Goal: Task Accomplishment & Management: Use online tool/utility

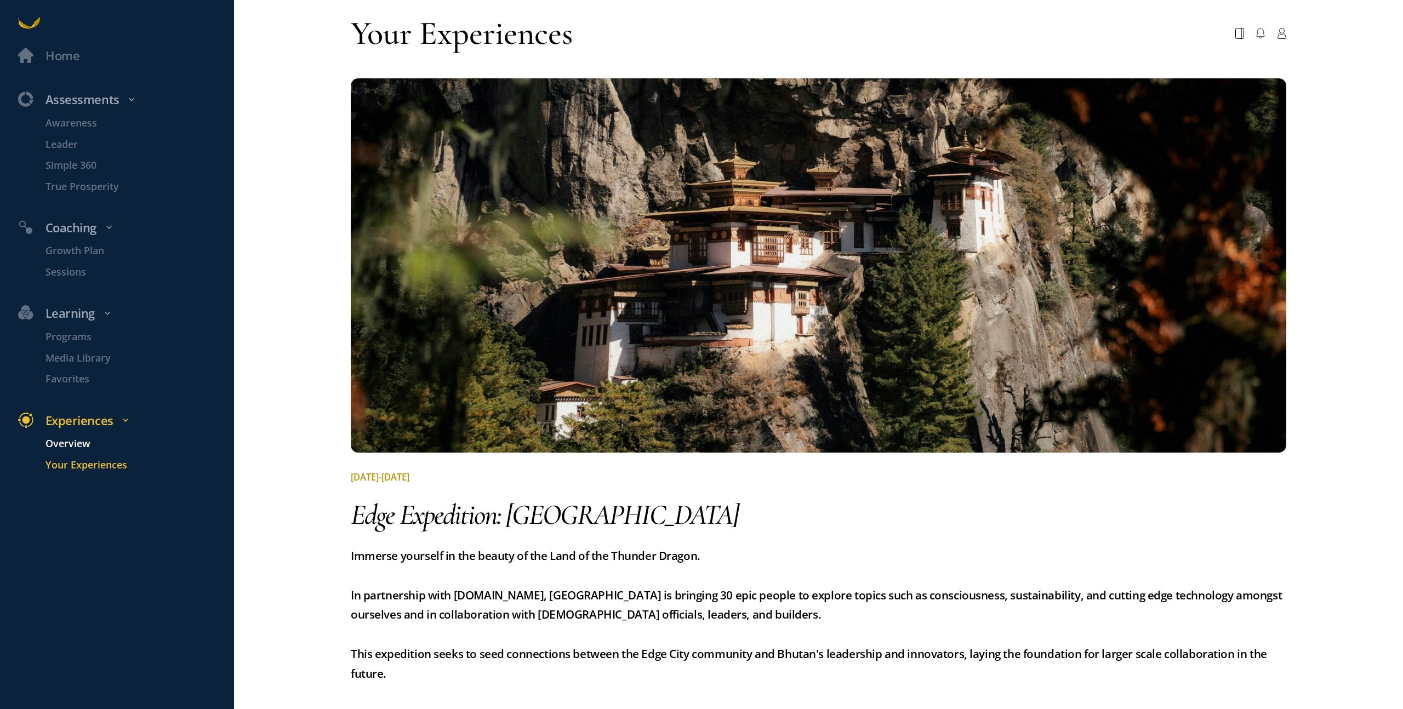
click at [77, 441] on p "Overview" at bounding box center [138, 443] width 186 height 15
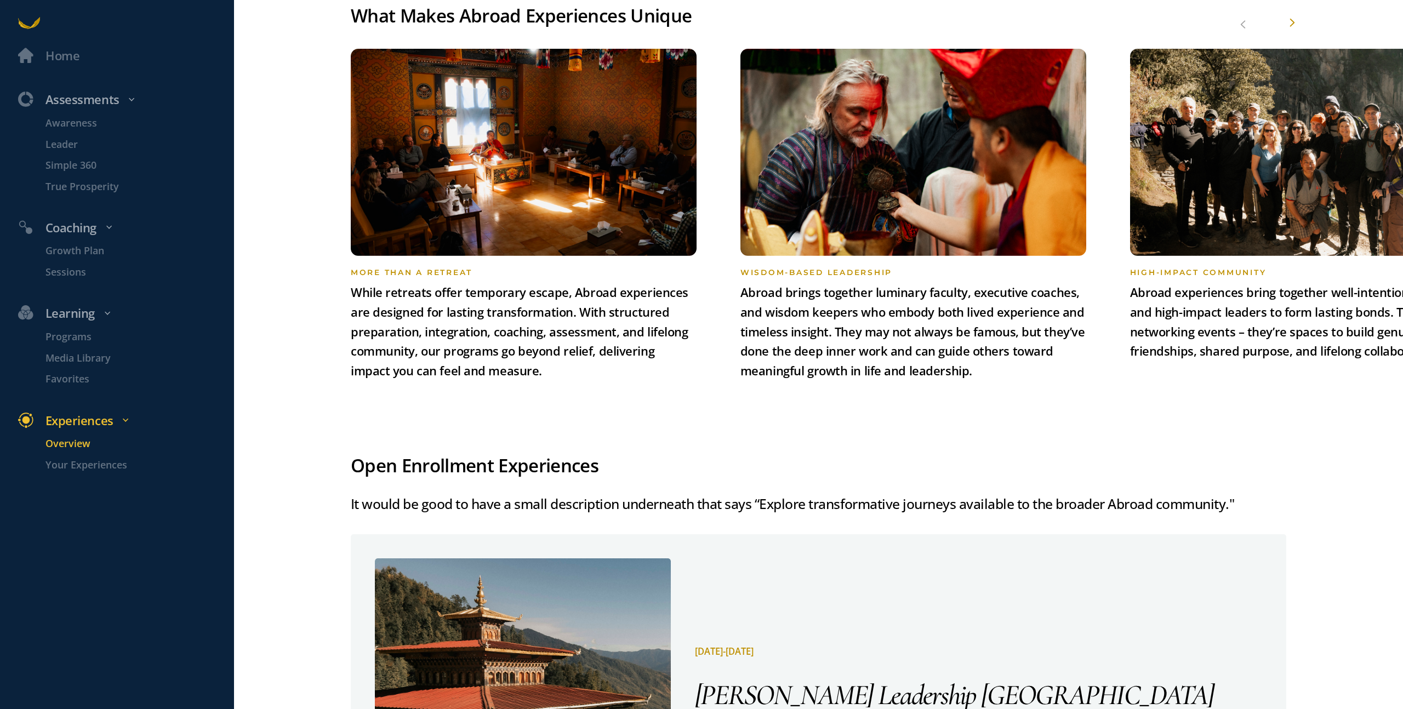
scroll to position [1225, 0]
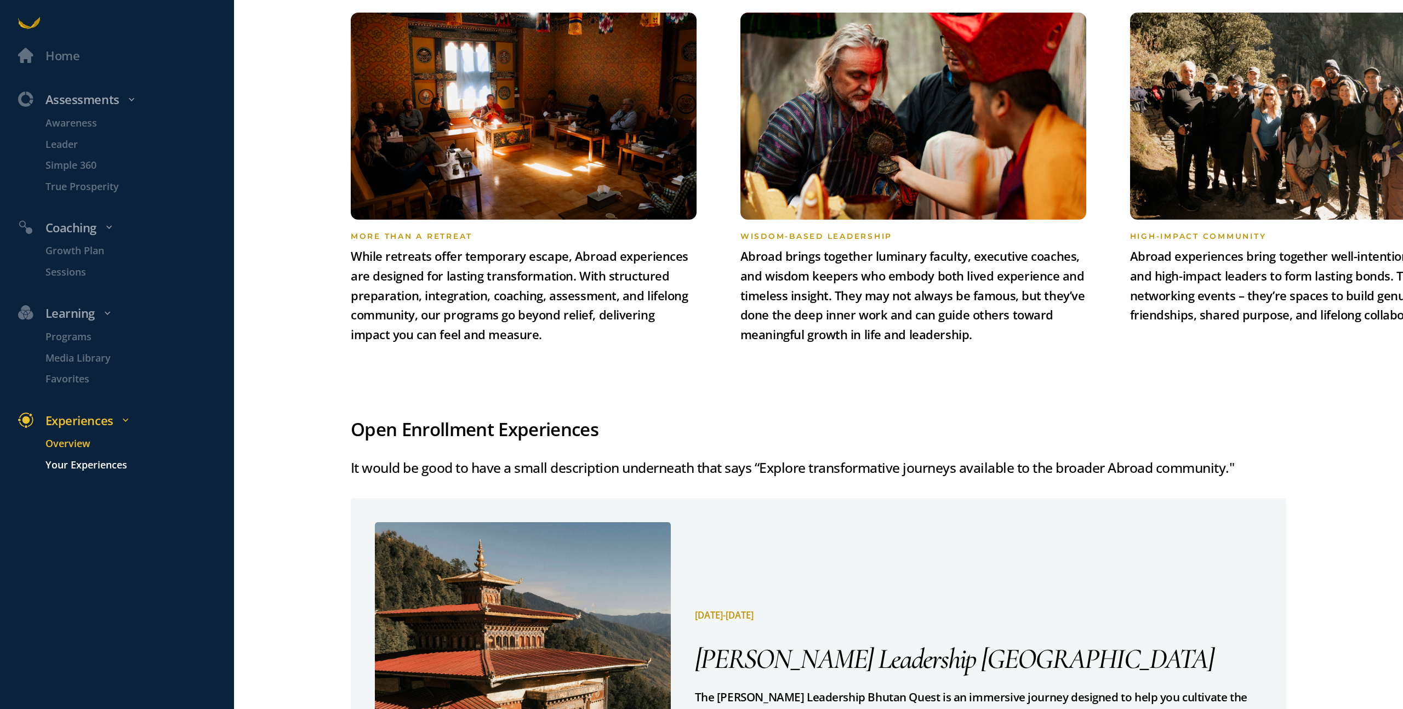
click at [101, 470] on p "Your Experiences" at bounding box center [138, 465] width 186 height 15
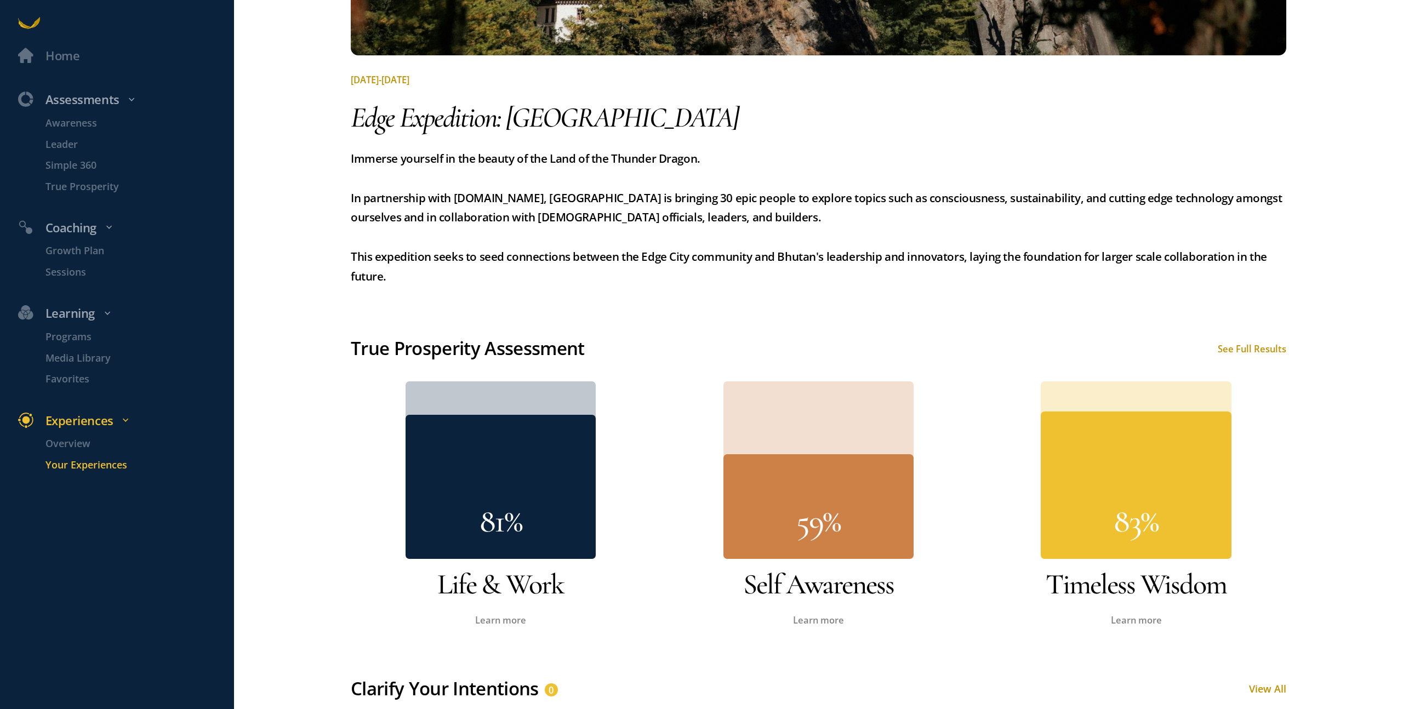
scroll to position [900, 0]
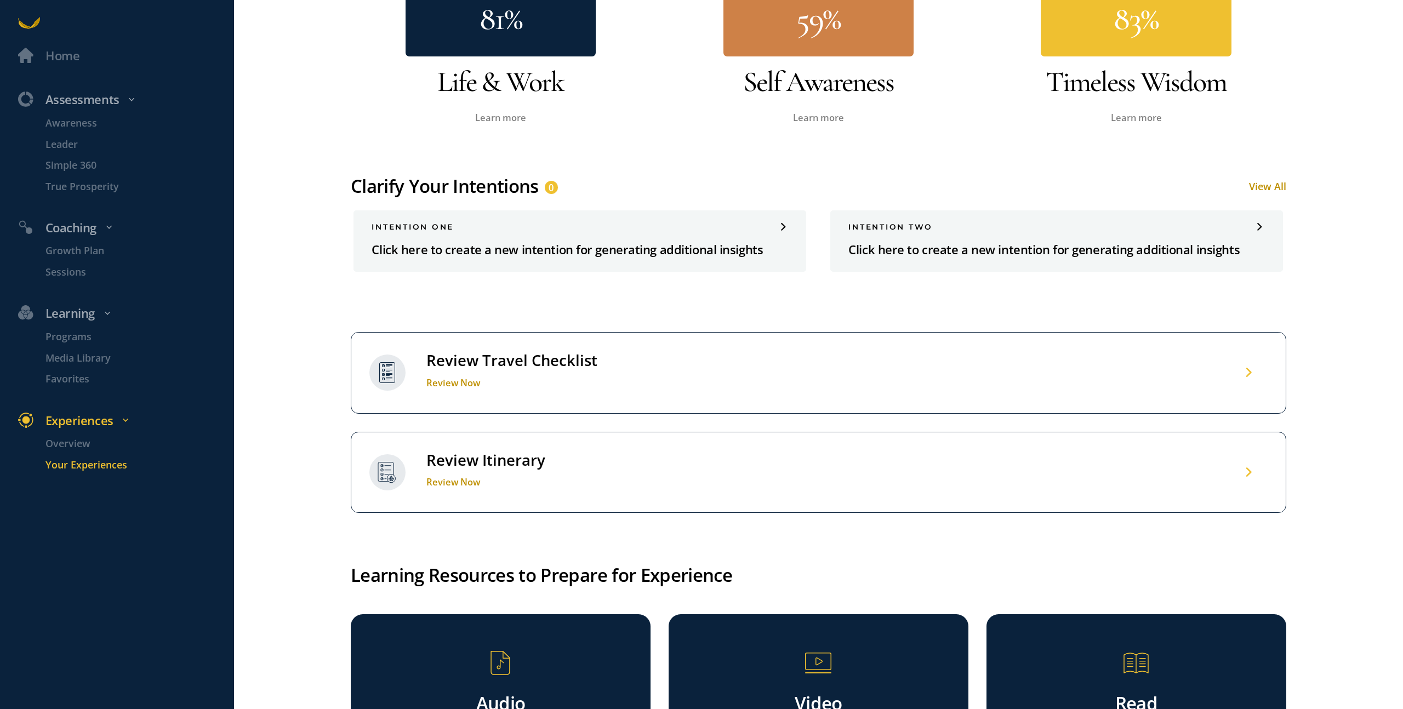
click at [481, 351] on div "Review Travel Checklist" at bounding box center [511, 361] width 171 height 20
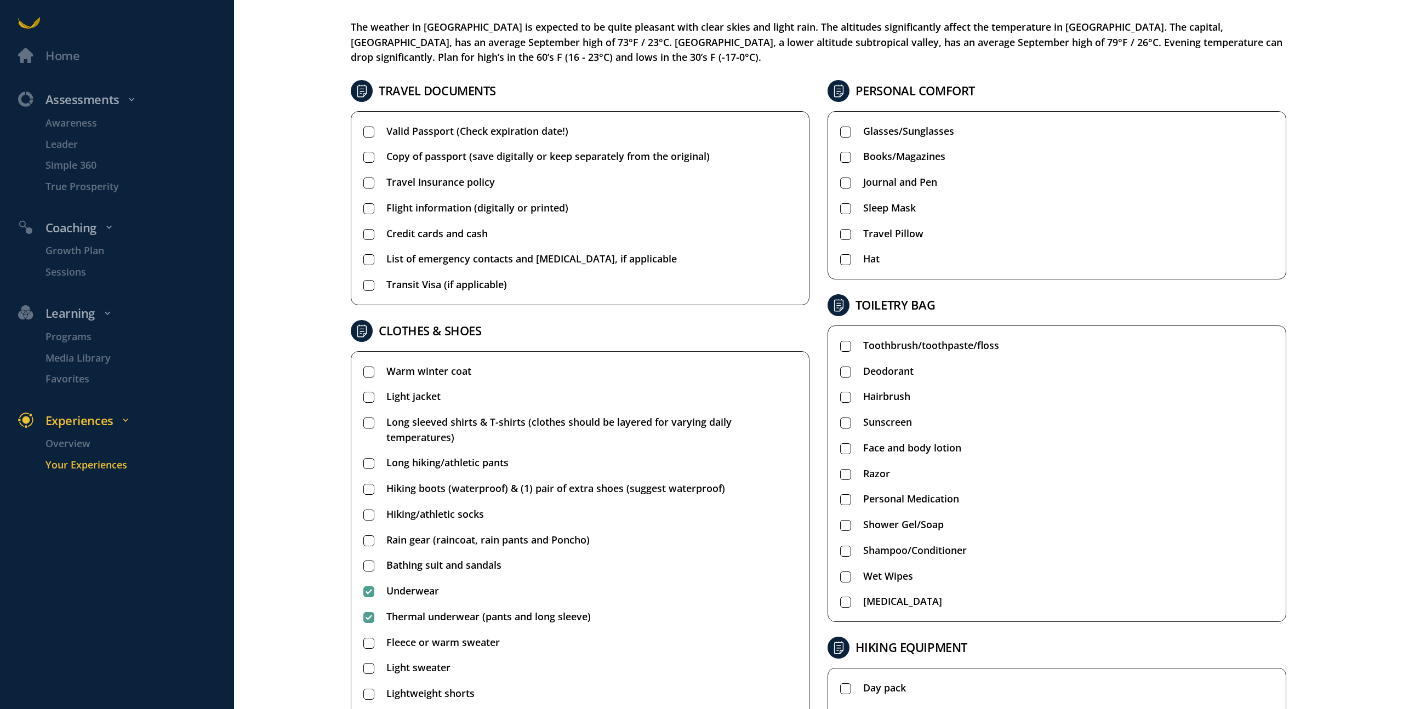
scroll to position [100, 0]
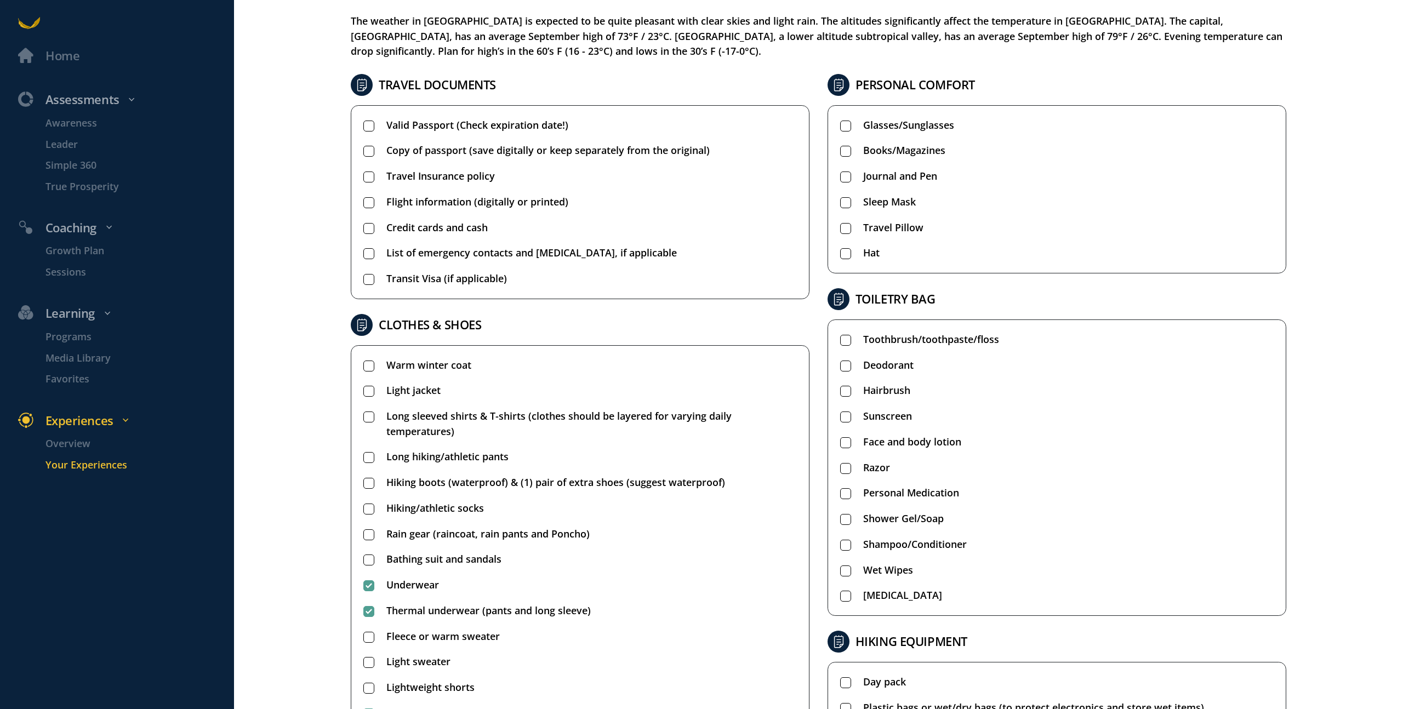
click at [370, 128] on rect at bounding box center [368, 126] width 10 height 10
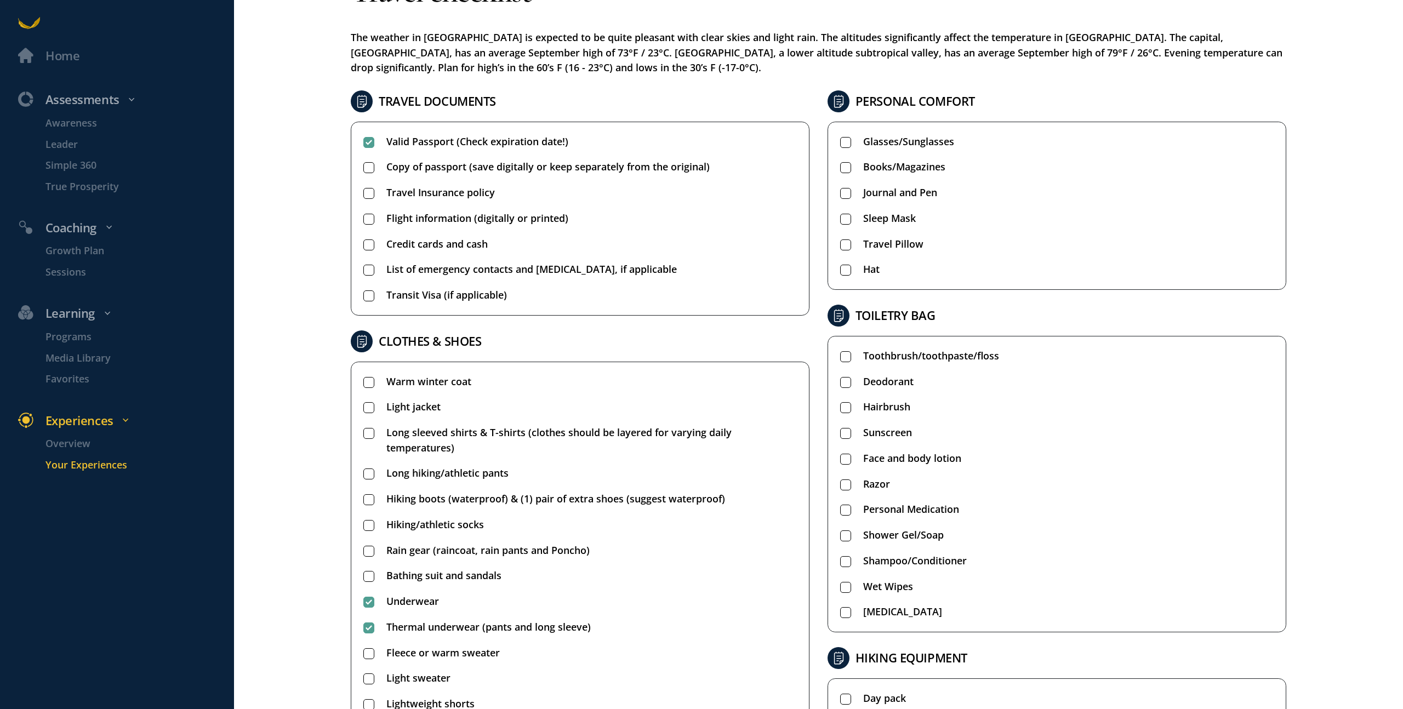
click at [366, 168] on rect at bounding box center [368, 168] width 10 height 10
click at [366, 244] on rect at bounding box center [368, 244] width 10 height 10
click at [367, 275] on rect at bounding box center [368, 270] width 10 height 10
click at [845, 144] on rect at bounding box center [845, 142] width 10 height 10
click at [853, 163] on li "Books/Magazines" at bounding box center [1057, 166] width 434 height 15
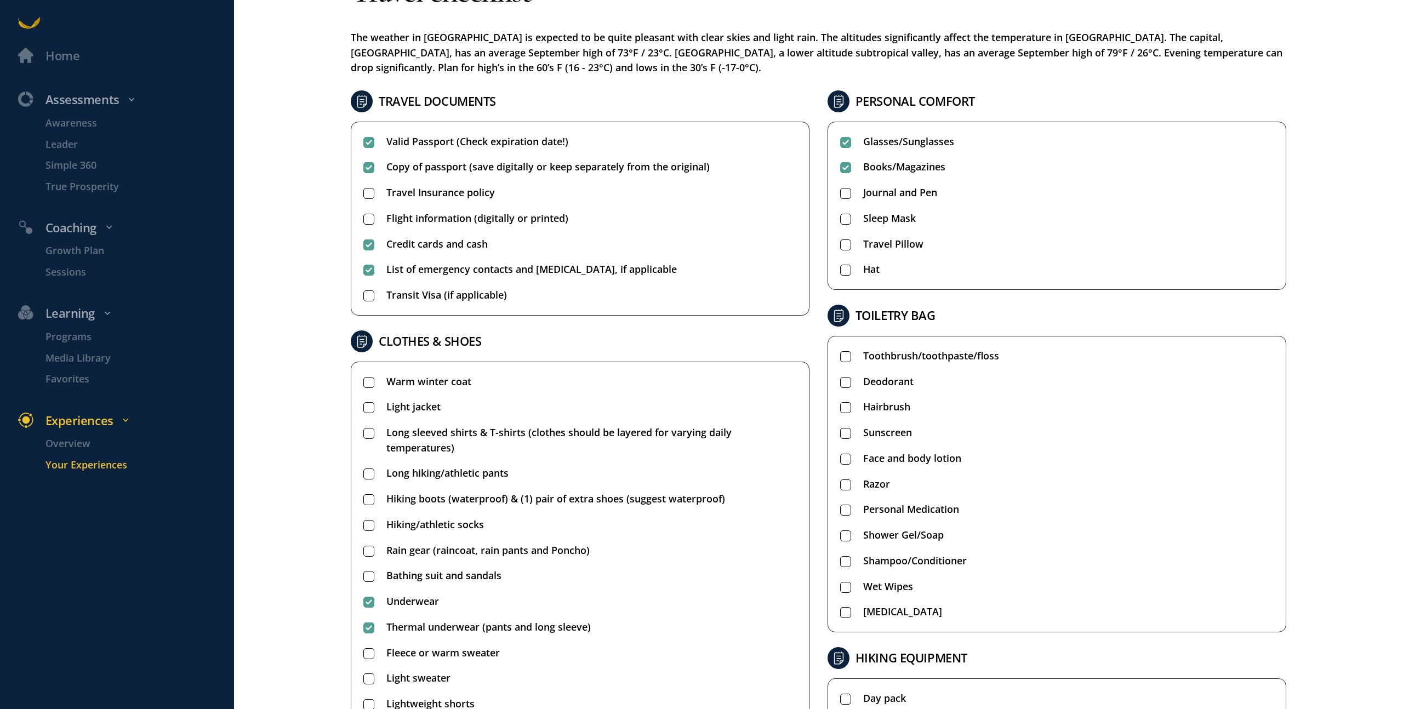
click at [841, 221] on rect at bounding box center [845, 219] width 10 height 10
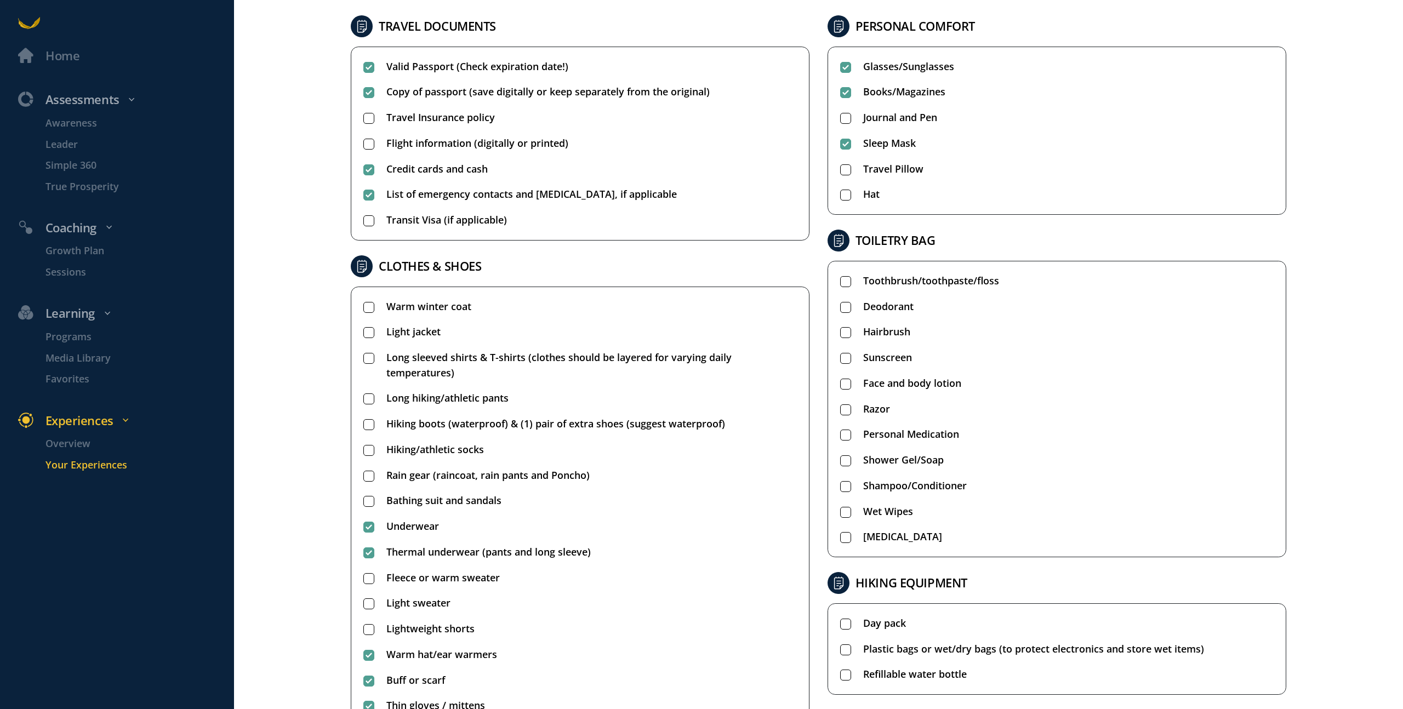
scroll to position [159, 0]
click at [475, 396] on span "Long hiking/athletic pants" at bounding box center [447, 397] width 122 height 15
click at [418, 332] on span "Light jacket" at bounding box center [413, 331] width 54 height 15
click at [376, 357] on li "Long sleeved shirts & T-shirts (clothes should be layered for varying daily tem…" at bounding box center [580, 365] width 434 height 30
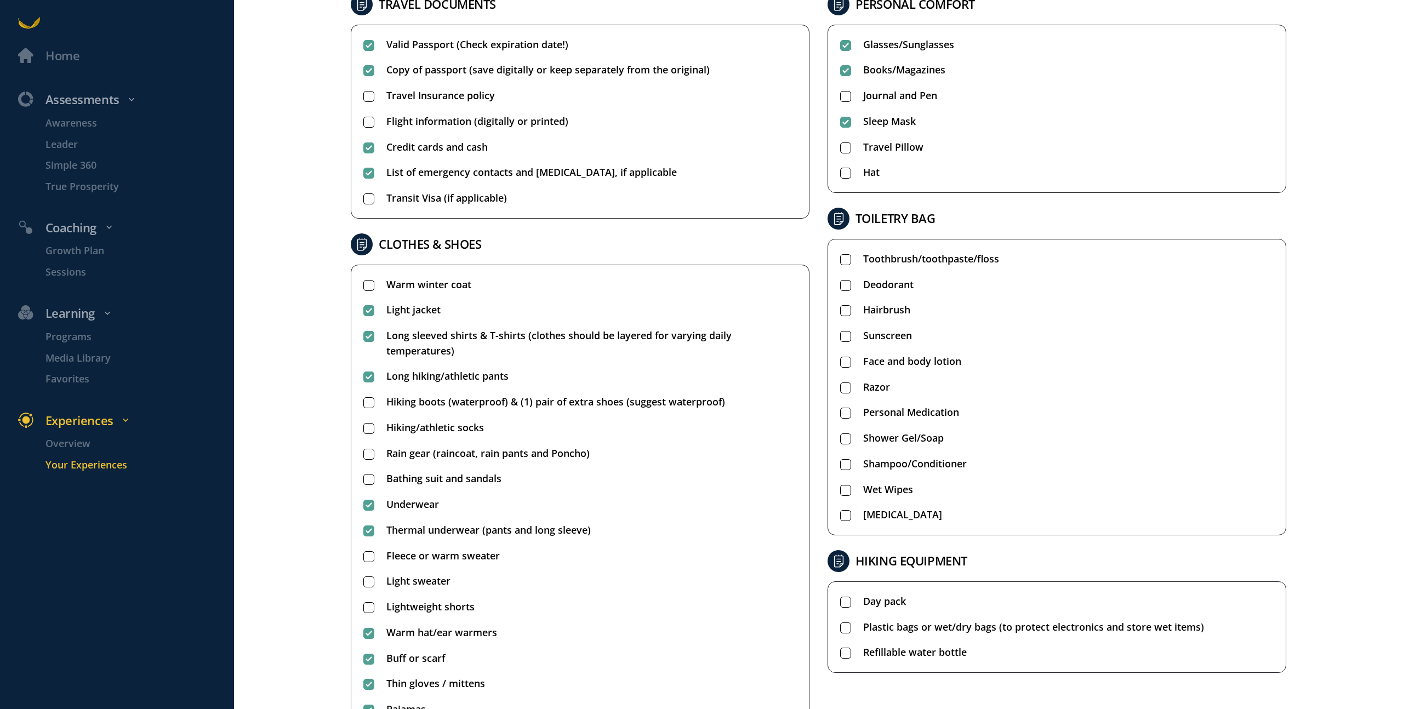
click at [460, 457] on span "Rain gear (raincoat, rain pants and Poncho)" at bounding box center [487, 453] width 203 height 15
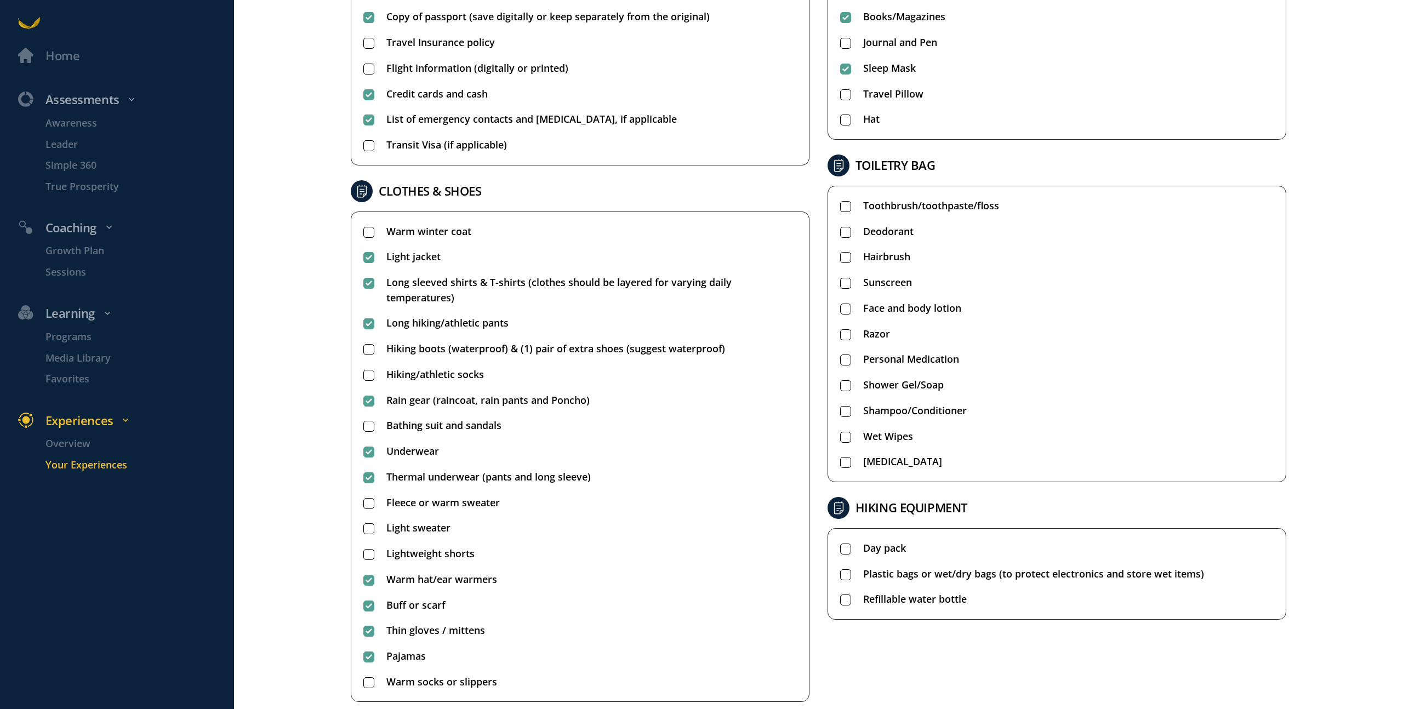
scroll to position [236, 0]
click at [435, 574] on span "Warm hat/ear warmers" at bounding box center [441, 577] width 111 height 15
click at [413, 603] on span "Buff or scarf" at bounding box center [415, 603] width 59 height 15
click at [413, 575] on span "Warm hat/ear warmers" at bounding box center [441, 577] width 111 height 15
click at [408, 600] on span "Buff or scarf" at bounding box center [415, 603] width 59 height 15
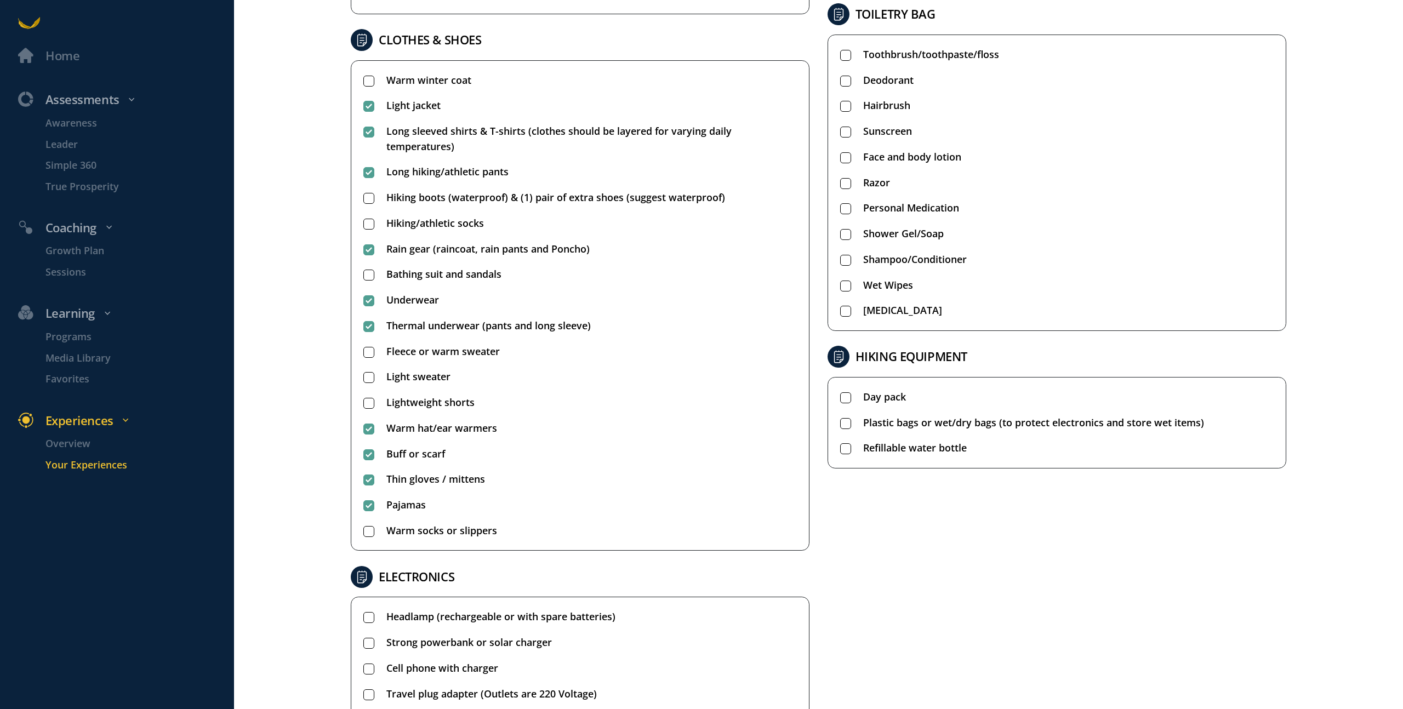
scroll to position [338, 0]
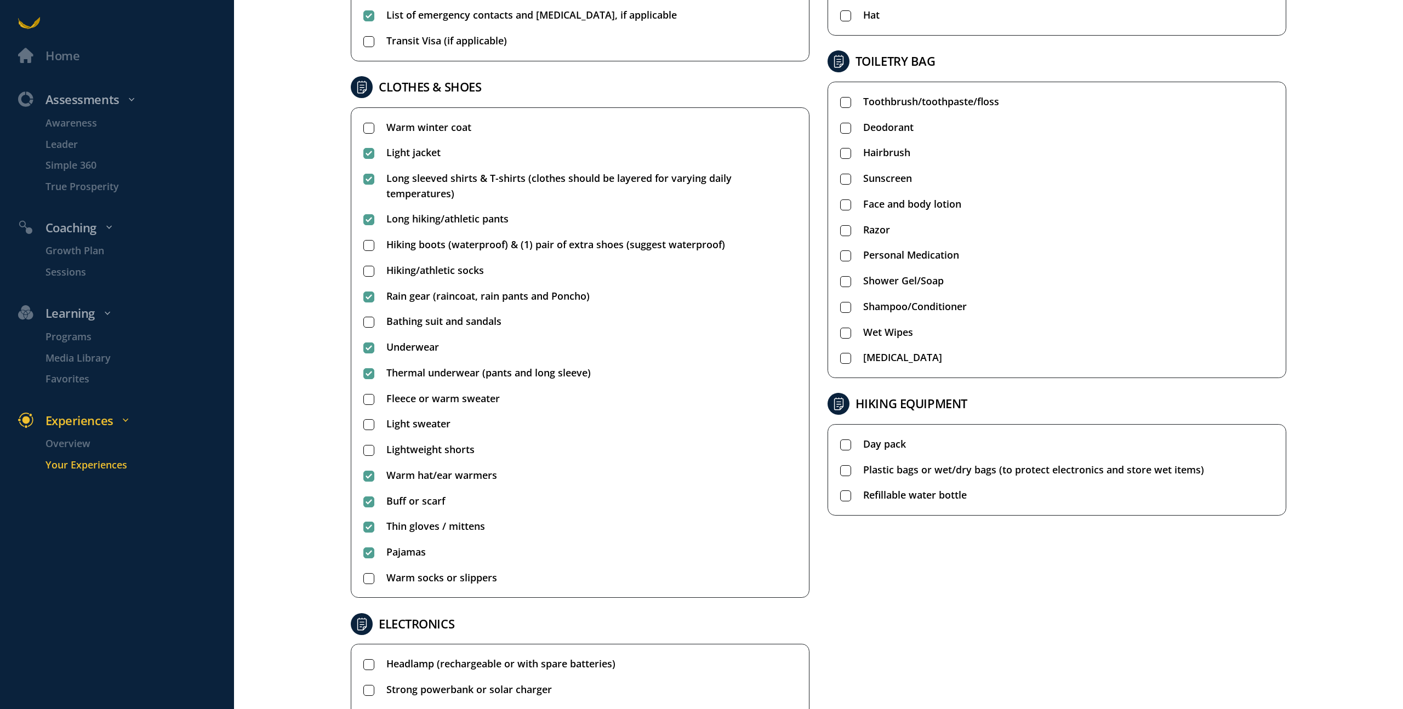
click at [945, 108] on span "Toothbrush/toothpaste/floss" at bounding box center [931, 101] width 136 height 15
click at [899, 131] on span "Deodorant" at bounding box center [888, 127] width 50 height 15
click at [892, 157] on span "Hairbrush" at bounding box center [886, 152] width 47 height 15
click at [891, 175] on span "Sunscreen" at bounding box center [887, 178] width 49 height 15
click at [884, 200] on span "Face and body lotion" at bounding box center [912, 204] width 98 height 15
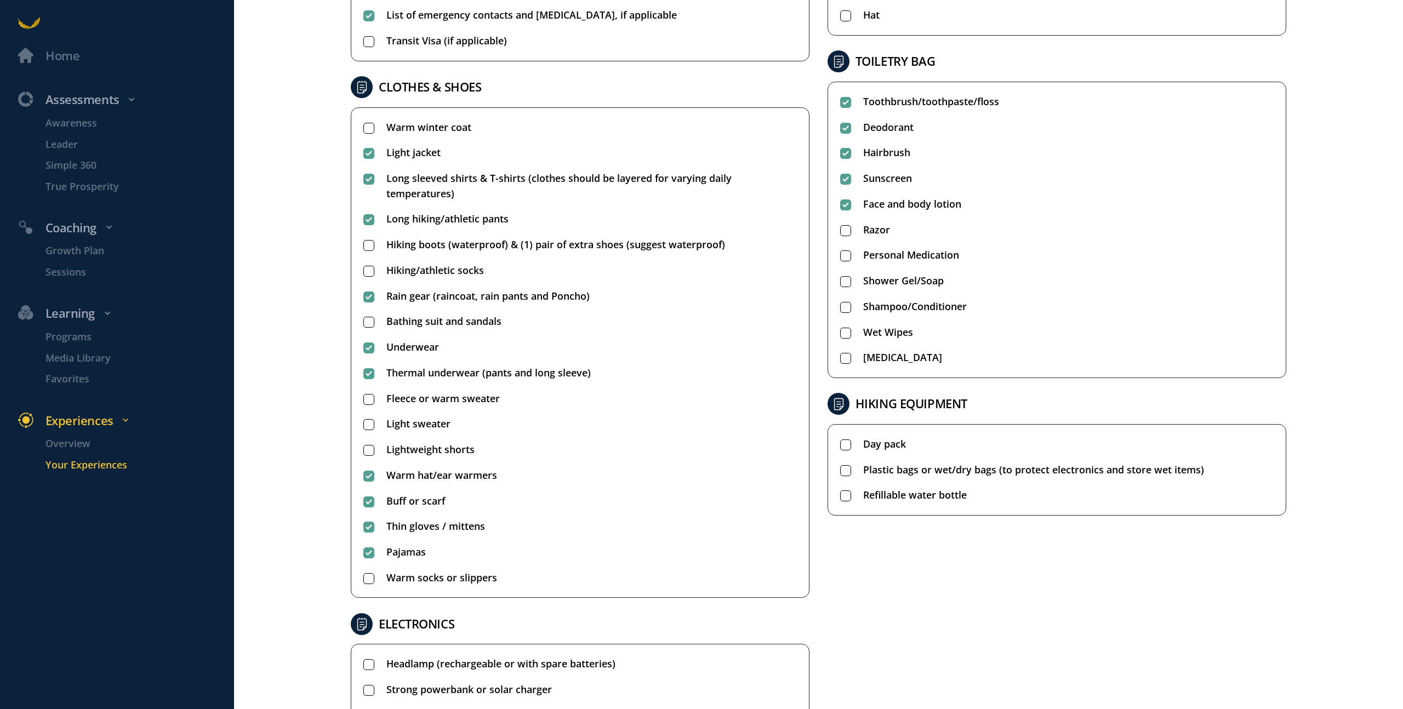
click at [880, 224] on span "Razor" at bounding box center [876, 230] width 27 height 15
click at [872, 255] on span "Personal Medication" at bounding box center [911, 255] width 96 height 15
click at [872, 282] on span "Shower Gel/Soap" at bounding box center [903, 280] width 81 height 15
click at [876, 310] on span "Shampoo/Conditioner" at bounding box center [915, 306] width 104 height 15
click at [876, 329] on span "Wet Wipes" at bounding box center [888, 332] width 50 height 15
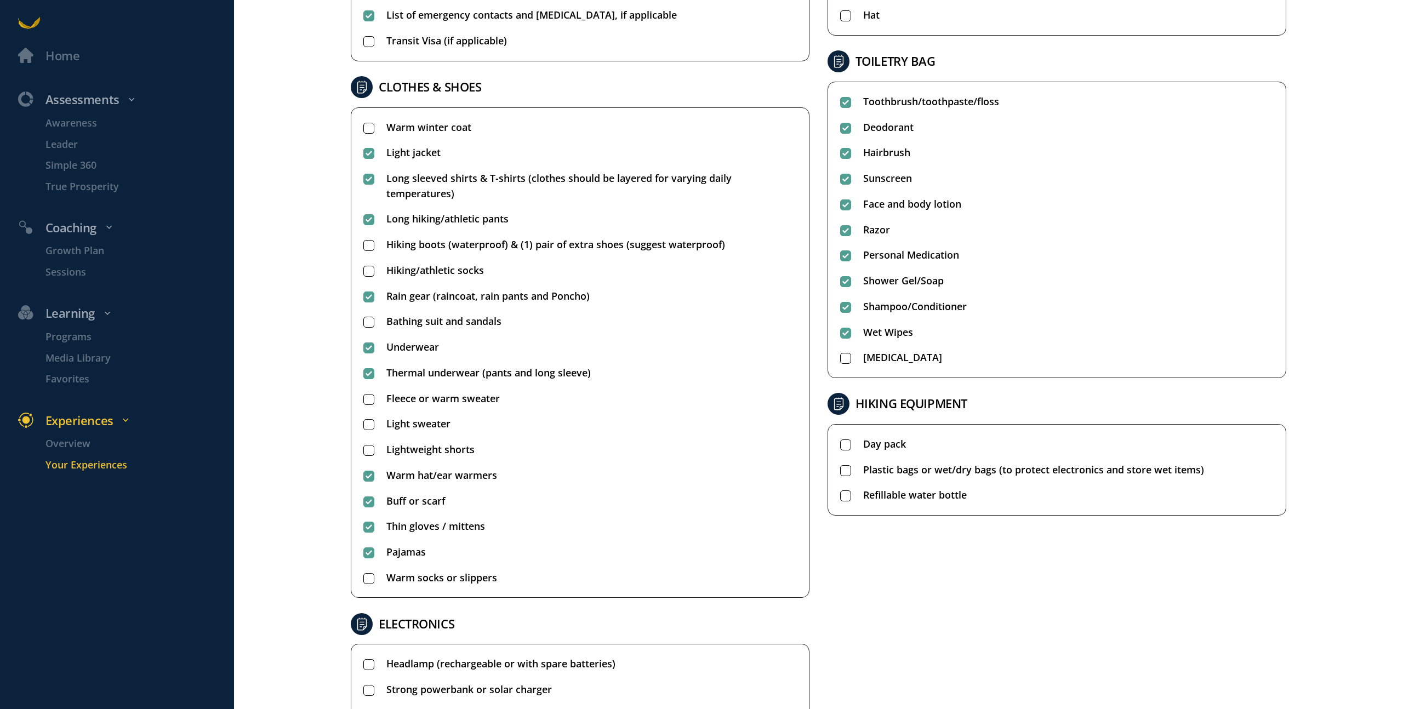
click at [876, 350] on span "[MEDICAL_DATA]" at bounding box center [902, 357] width 79 height 15
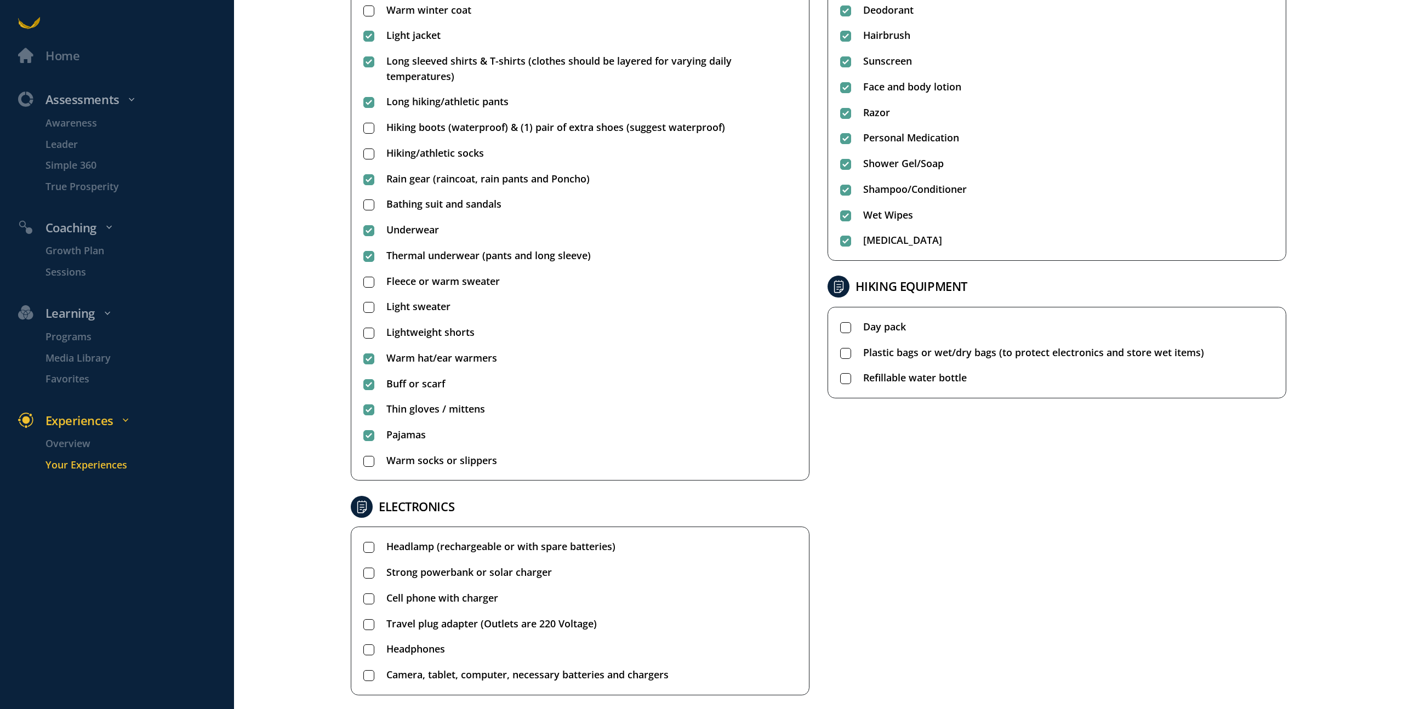
scroll to position [492, 0]
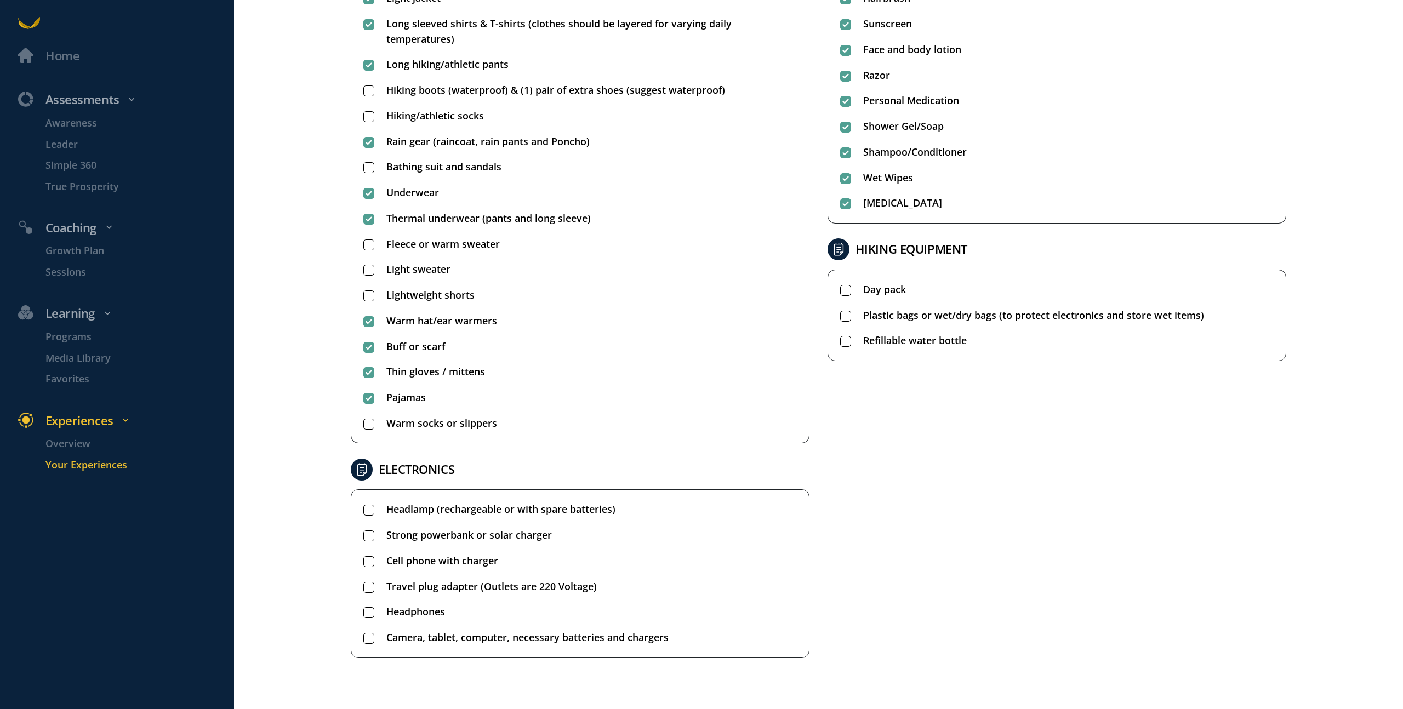
click at [534, 534] on span "Strong powerbank or solar charger" at bounding box center [469, 535] width 166 height 15
click at [486, 561] on span "Cell phone with charger" at bounding box center [442, 561] width 112 height 15
click at [480, 584] on span "Travel plug adapter (Outlets are 220 Voltage)" at bounding box center [491, 586] width 210 height 15
click at [425, 609] on span "Headphones" at bounding box center [415, 611] width 59 height 15
click at [648, 639] on span "Camera, tablet, computer, necessary batteries and chargers" at bounding box center [527, 637] width 282 height 15
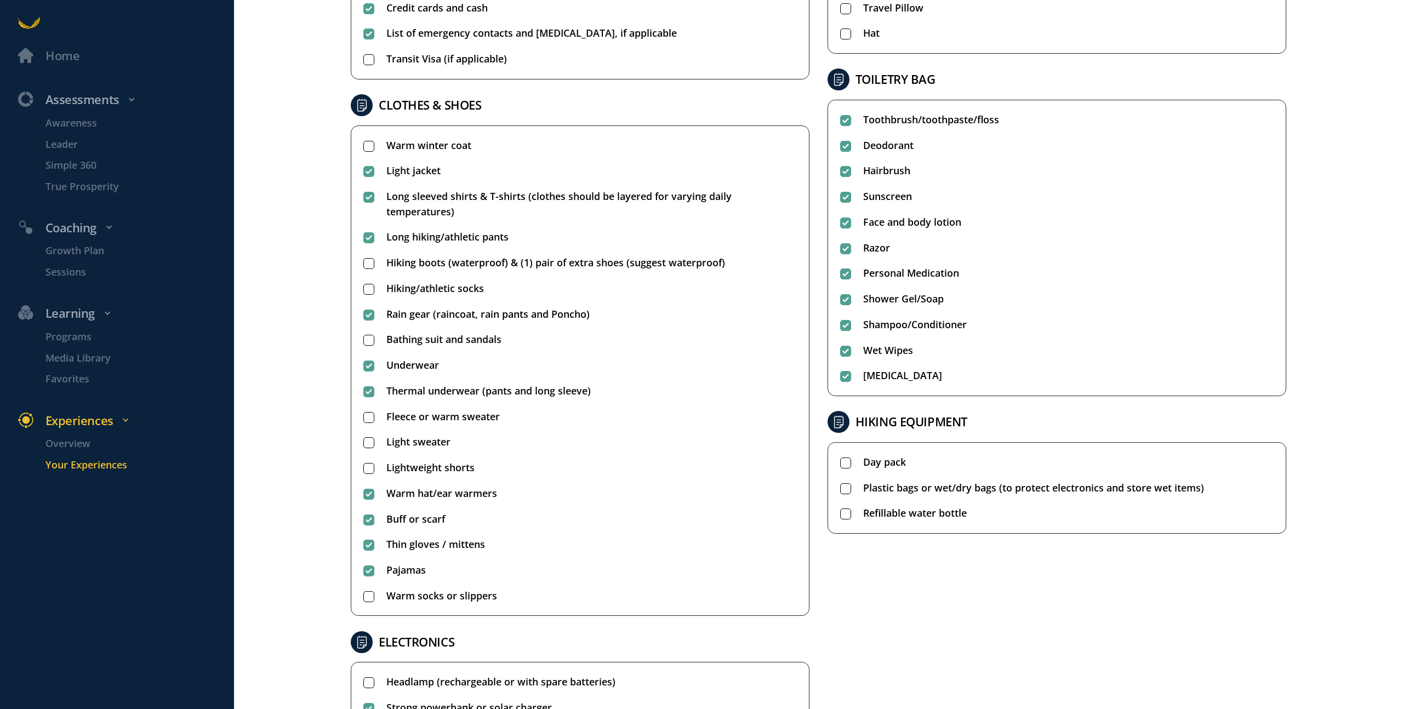
scroll to position [329, 0]
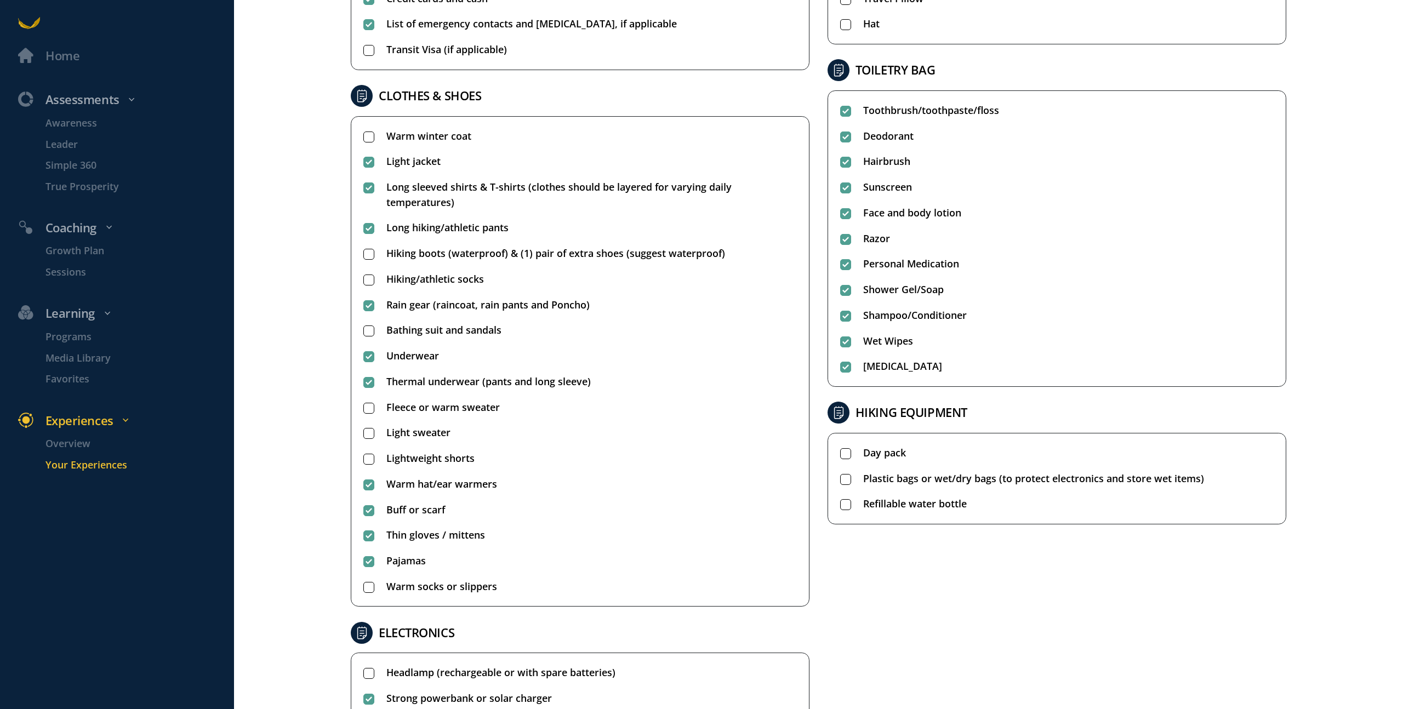
click at [452, 278] on span "Hiking/athletic socks" at bounding box center [435, 279] width 98 height 15
click at [529, 251] on span "Hiking boots (waterproof) & (1) pair of extra shoes (suggest waterproof)" at bounding box center [555, 253] width 339 height 15
click at [413, 352] on span "Underwear" at bounding box center [412, 356] width 53 height 15
click at [413, 353] on span "Underwear" at bounding box center [412, 356] width 53 height 15
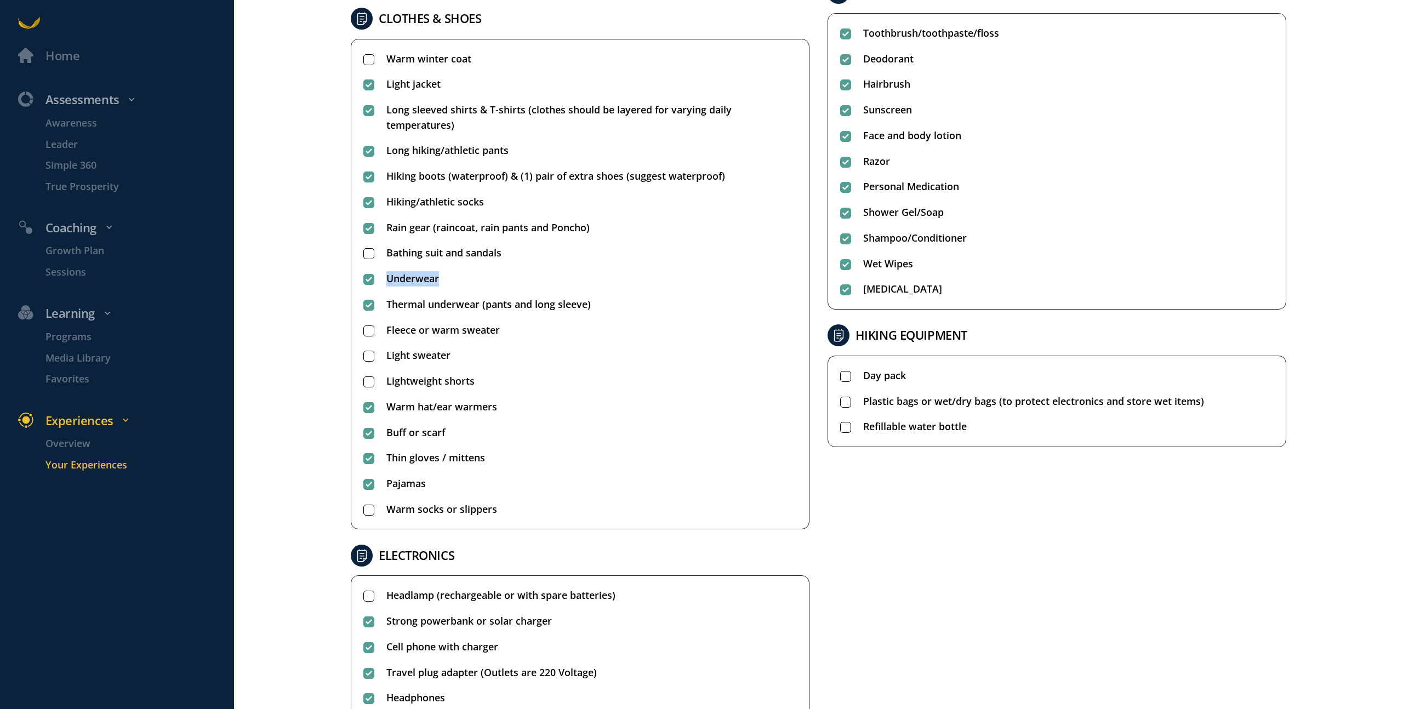
scroll to position [423, 0]
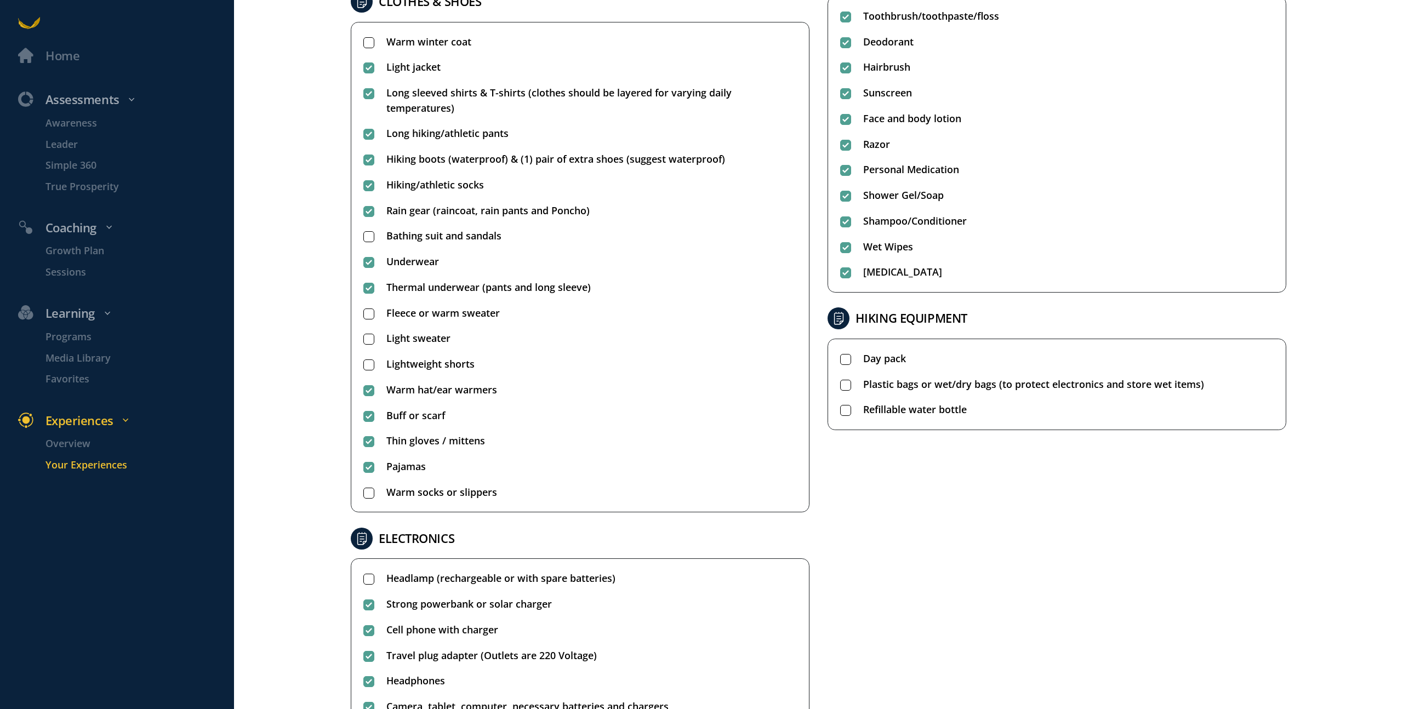
click at [374, 576] on li "Headlamp (rechargeable or with spare batteries)" at bounding box center [580, 578] width 434 height 15
click at [372, 236] on li "Bathing suit and sandals" at bounding box center [580, 236] width 434 height 15
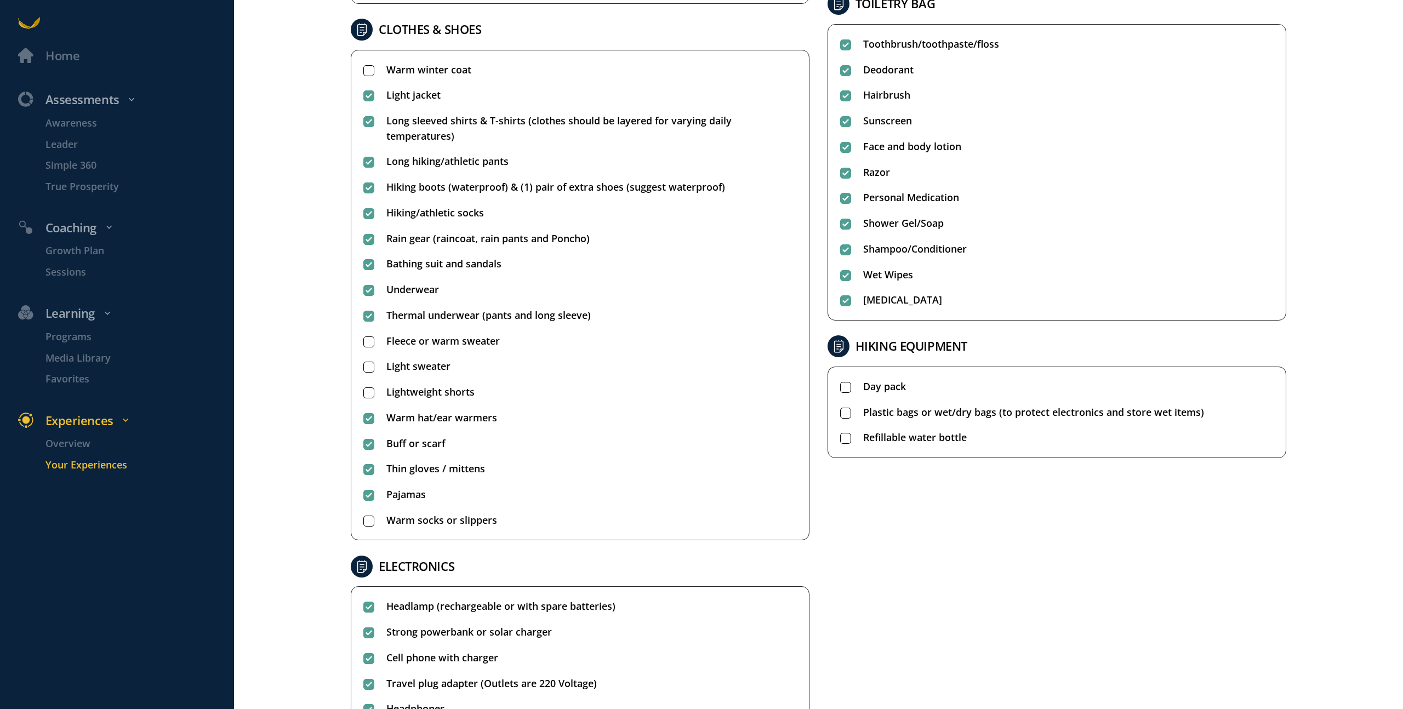
click at [439, 339] on span "Fleece or warm sweater" at bounding box center [442, 341] width 113 height 15
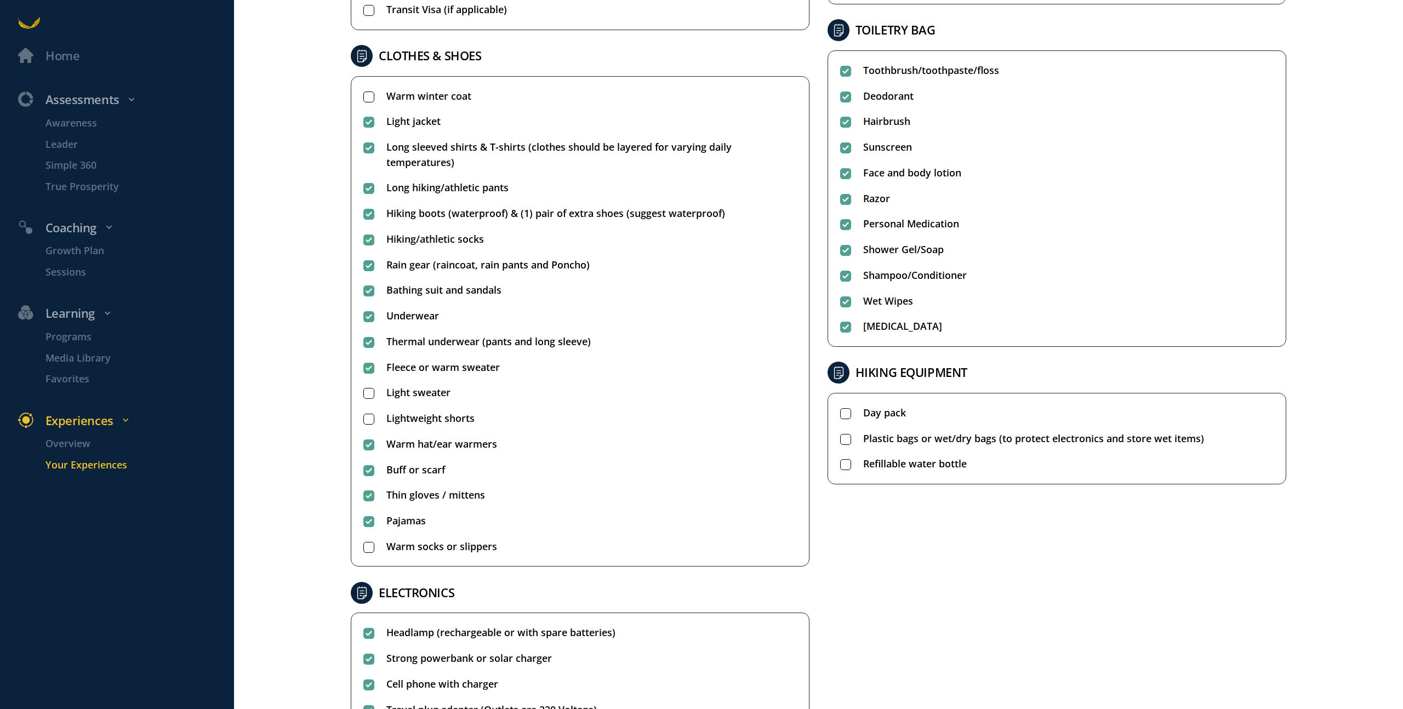
click at [842, 416] on rect at bounding box center [845, 413] width 10 height 10
click at [896, 592] on div "TRAVEL DOCUMENTS Valid Passport (Check expiration date!) Copy of passport (save…" at bounding box center [818, 300] width 954 height 991
click at [841, 464] on rect at bounding box center [845, 465] width 10 height 10
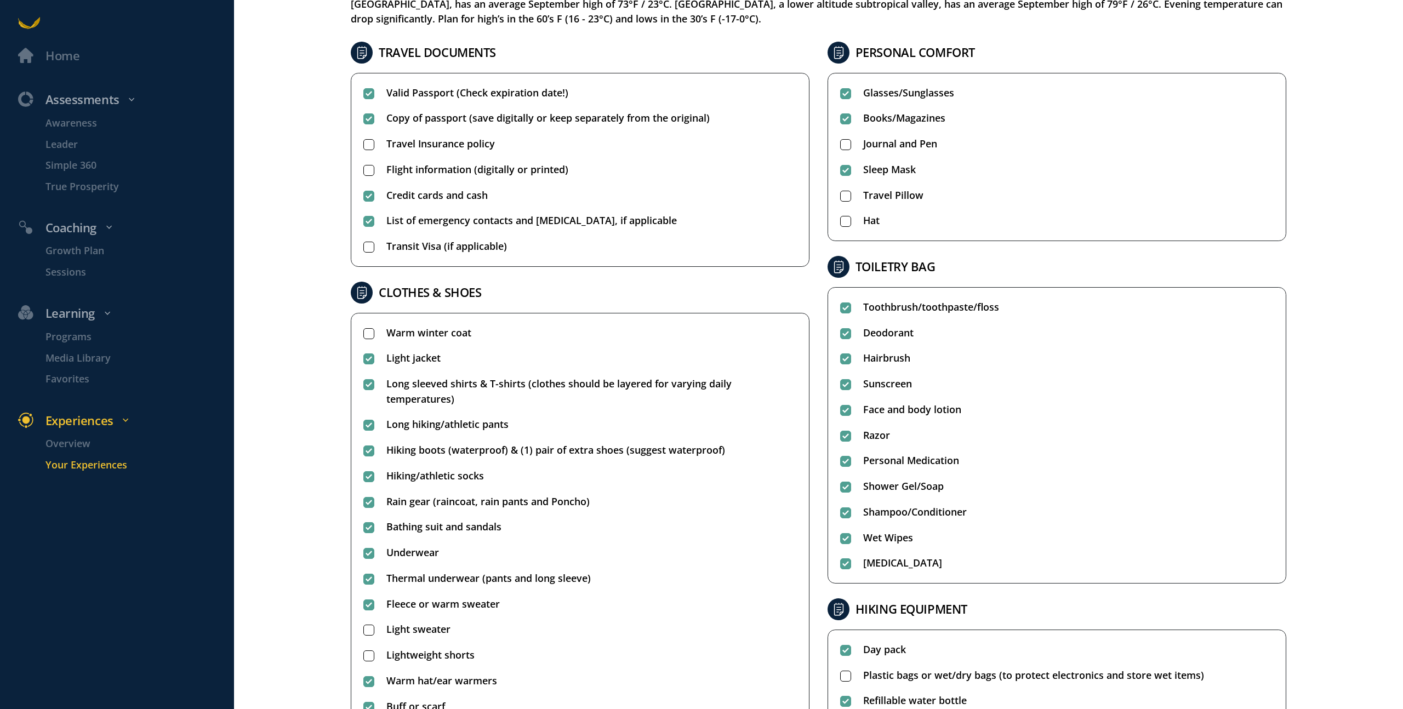
scroll to position [124, 0]
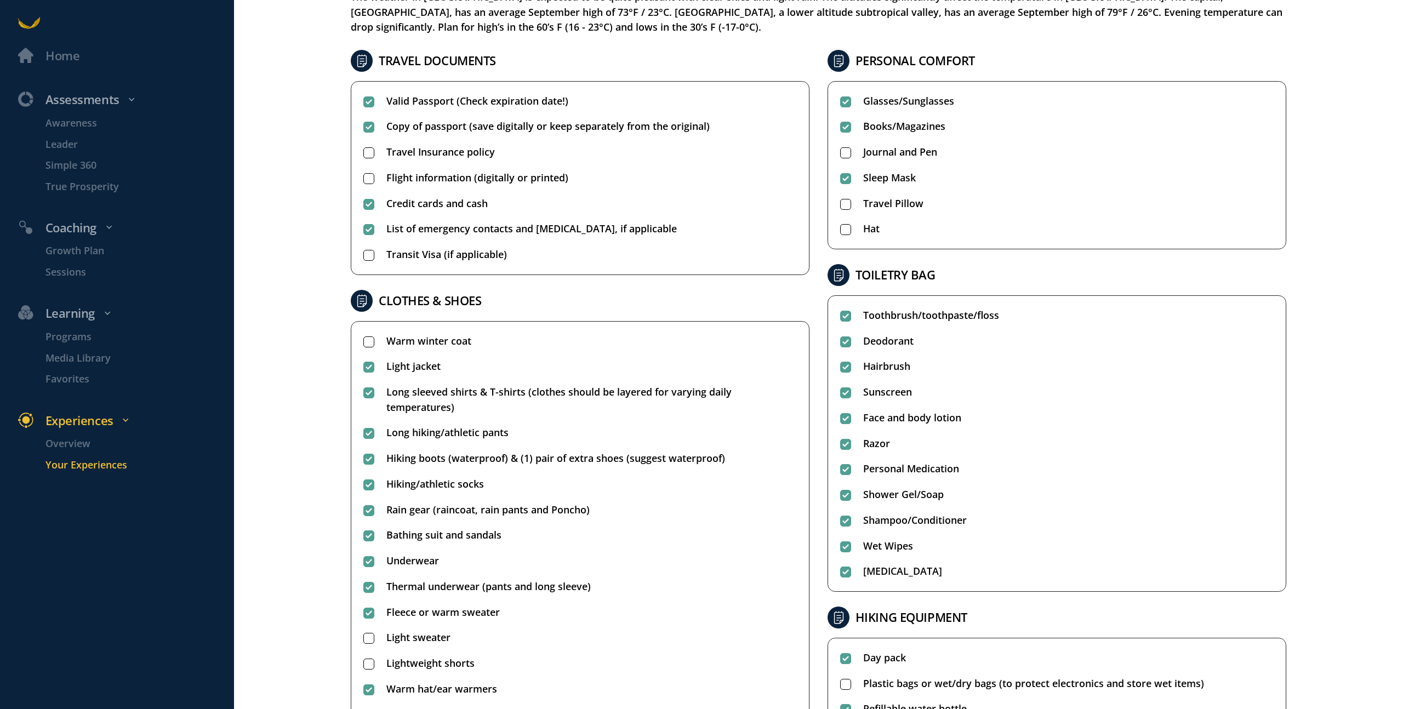
click at [840, 157] on rect at bounding box center [845, 153] width 10 height 10
click at [447, 657] on span "Lightweight shorts" at bounding box center [430, 663] width 88 height 15
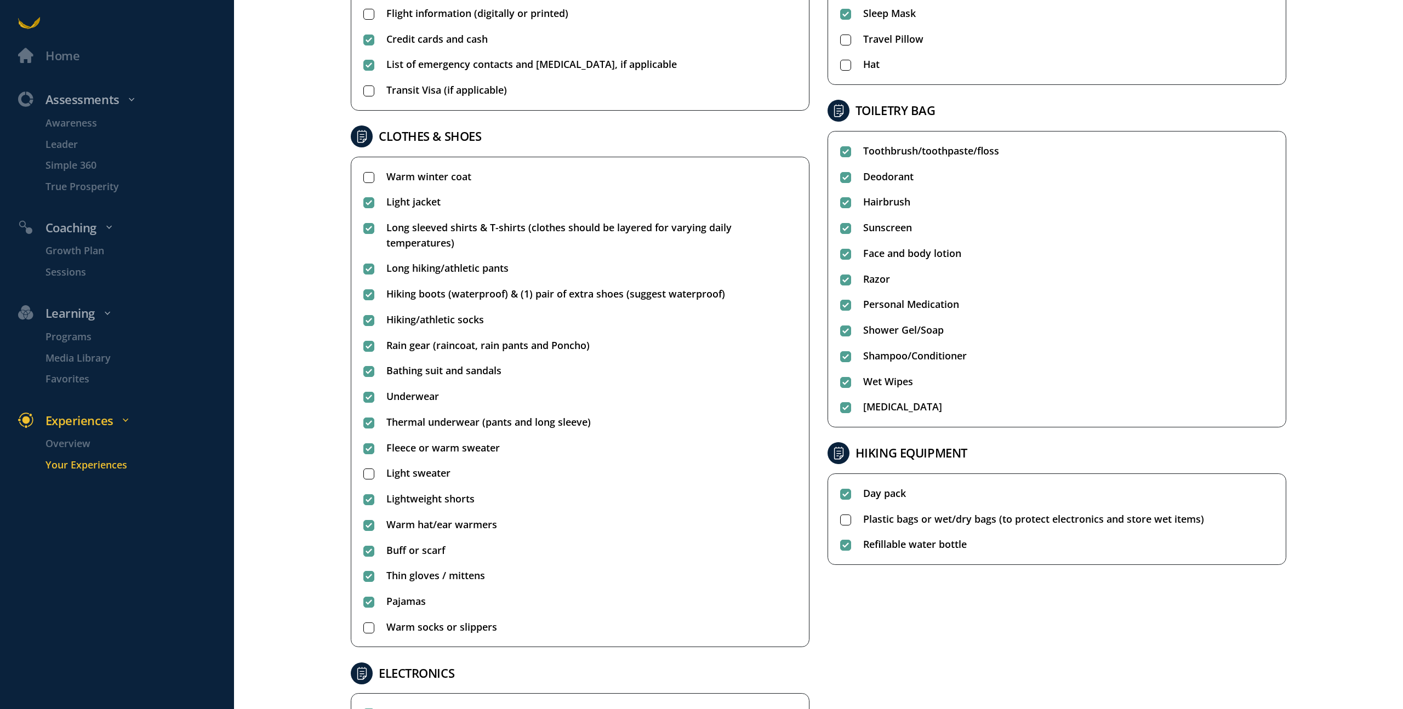
scroll to position [289, 0]
click at [367, 479] on div at bounding box center [368, 472] width 11 height 15
click at [464, 629] on span "Warm socks or slippers" at bounding box center [441, 626] width 111 height 15
click at [449, 182] on span "Warm winter coat" at bounding box center [428, 176] width 85 height 15
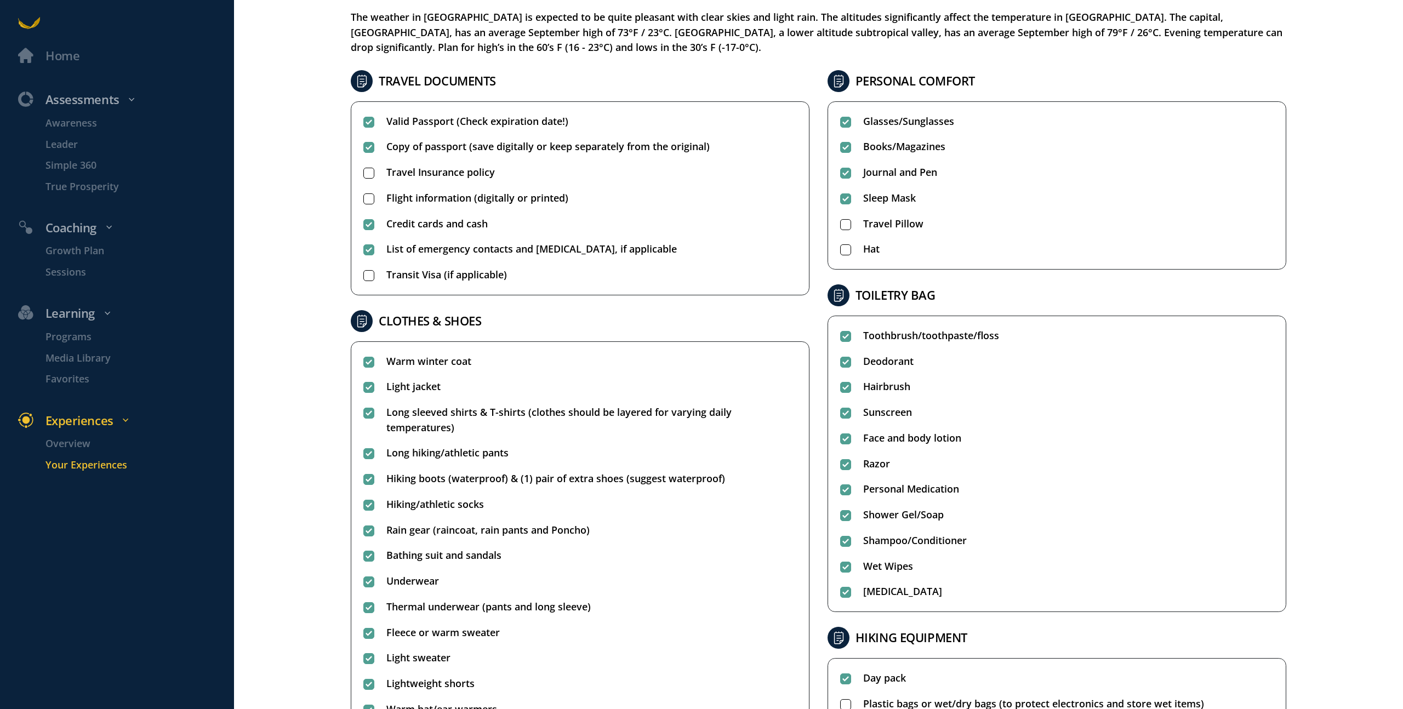
scroll to position [107, 0]
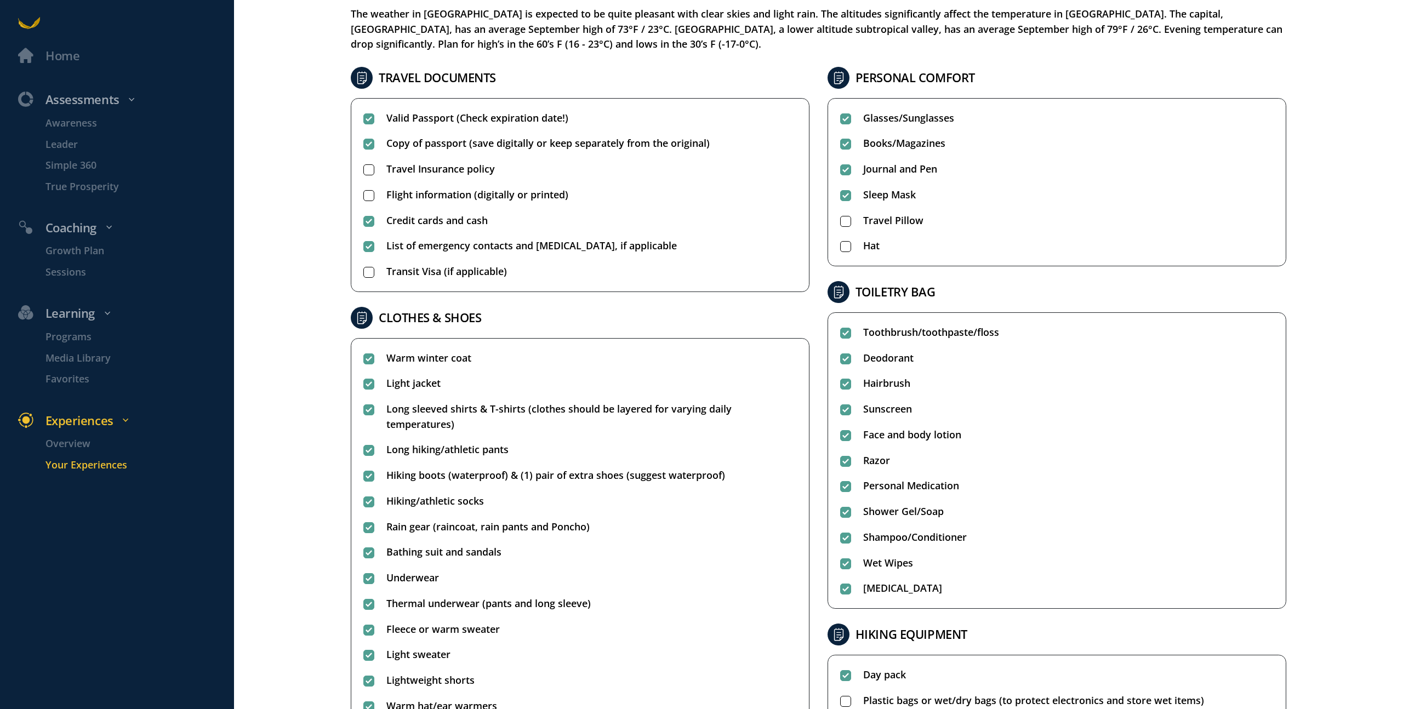
click at [864, 243] on span "Hat" at bounding box center [871, 245] width 16 height 15
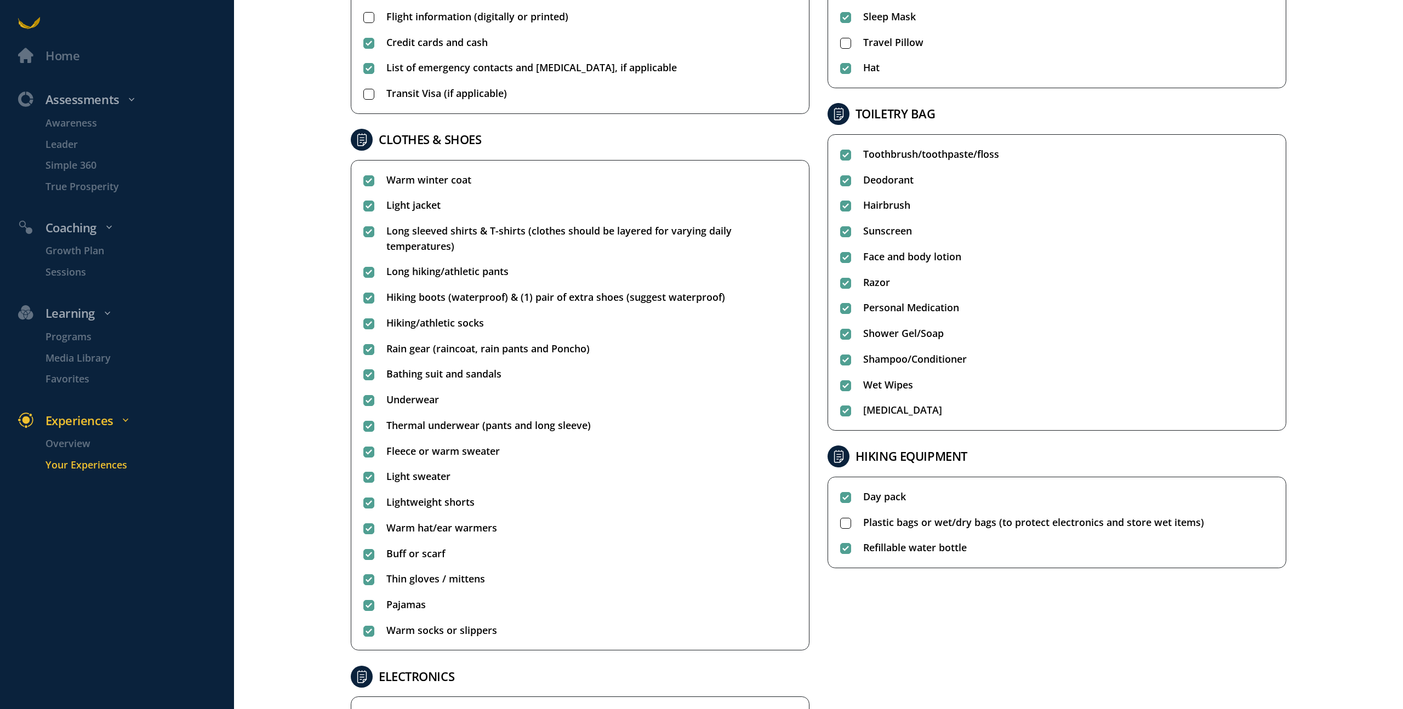
click at [1038, 517] on span "Plastic bags or wet/dry bags (to protect electronics and store wet items)" at bounding box center [1033, 522] width 341 height 15
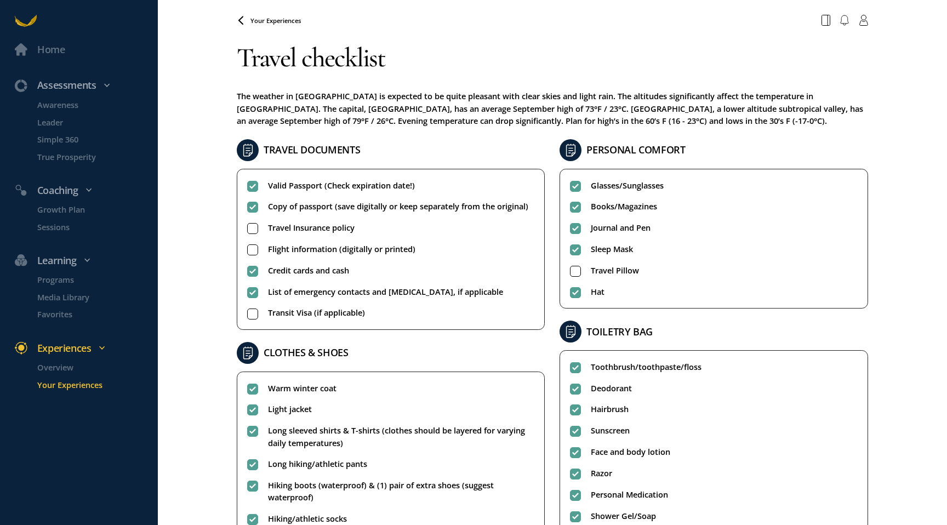
scroll to position [5, 0]
click at [252, 310] on rect at bounding box center [252, 314] width 10 height 10
click at [254, 249] on rect at bounding box center [252, 250] width 10 height 10
click at [315, 224] on span "Travel Insurance policy" at bounding box center [311, 227] width 87 height 13
